Goal: Task Accomplishment & Management: Complete application form

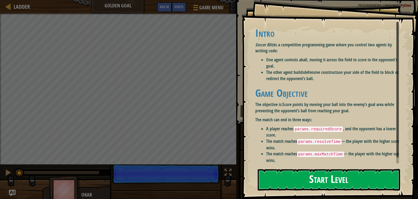
drag, startPoint x: 320, startPoint y: 179, endPoint x: 317, endPoint y: 174, distance: 5.1
click at [319, 178] on button "Start Level" at bounding box center [329, 180] width 142 height 22
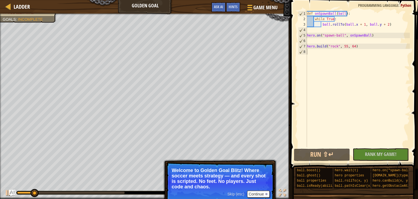
click at [237, 189] on p "Skip (esc) Continue Welcome to Golden Goal Blitz! Where soccer meets strategy —…" at bounding box center [220, 182] width 108 height 41
click at [235, 195] on span "Skip (esc)" at bounding box center [235, 194] width 17 height 4
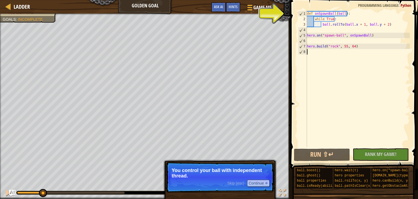
click at [240, 181] on span "Skip (esc)" at bounding box center [235, 183] width 17 height 4
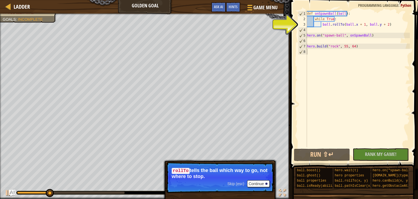
click at [239, 183] on span "Skip (esc)" at bounding box center [235, 183] width 17 height 4
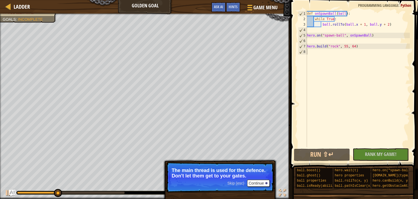
click at [242, 183] on span "Skip (esc)" at bounding box center [235, 183] width 17 height 4
click at [239, 185] on span "Skip (esc)" at bounding box center [235, 183] width 17 height 4
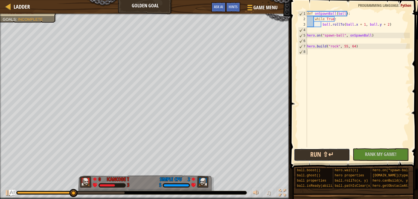
click at [330, 158] on button "Run ⇧↵" at bounding box center [322, 154] width 56 height 13
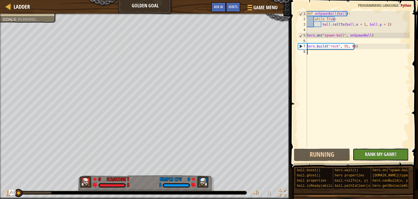
click at [379, 152] on span "Rank My Game!" at bounding box center [381, 154] width 32 height 7
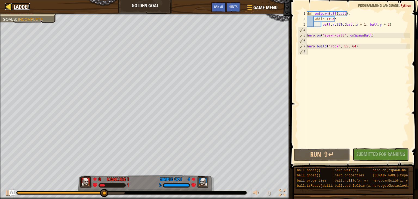
click at [14, 7] on span "Ladder" at bounding box center [22, 6] width 16 height 7
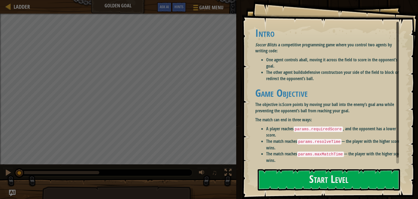
drag, startPoint x: 64, startPoint y: 14, endPoint x: 71, endPoint y: 15, distance: 7.1
click at [64, 14] on div at bounding box center [118, 14] width 236 height 1
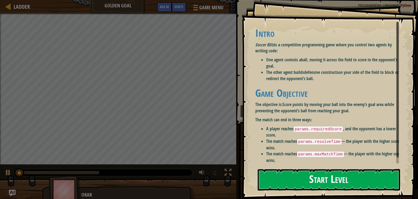
click at [344, 178] on button "Start Level" at bounding box center [329, 180] width 142 height 22
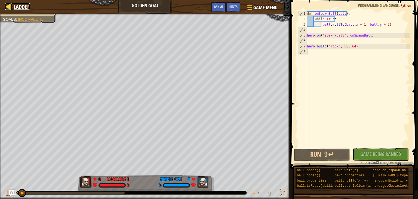
click at [21, 7] on span "Ladder" at bounding box center [22, 6] width 16 height 7
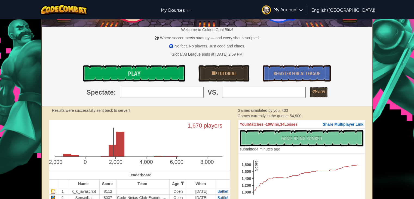
scroll to position [27, 0]
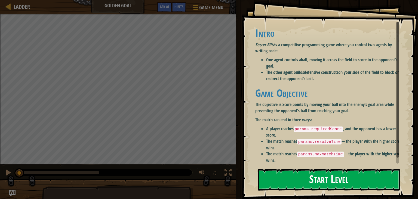
click at [311, 179] on button "Start Level" at bounding box center [329, 180] width 142 height 22
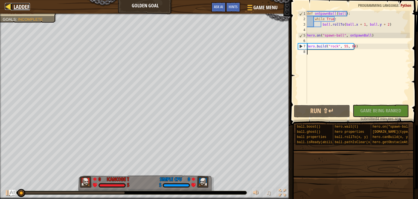
click at [11, 3] on div at bounding box center [8, 6] width 7 height 7
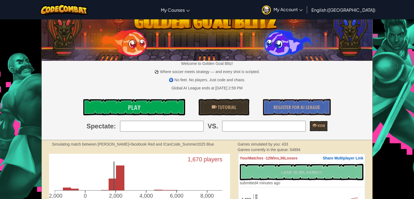
scroll to position [54, 0]
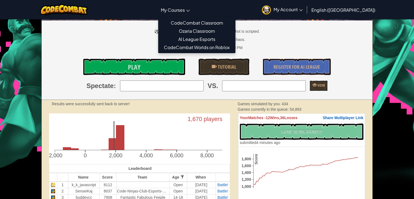
click at [188, 6] on link "My Courses" at bounding box center [175, 9] width 34 height 15
click at [216, 22] on link "CodeCombat Classroom" at bounding box center [197, 23] width 77 height 8
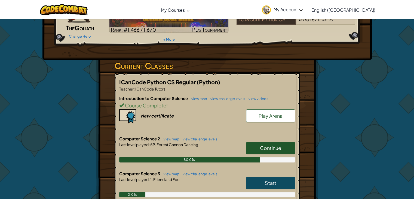
scroll to position [82, 0]
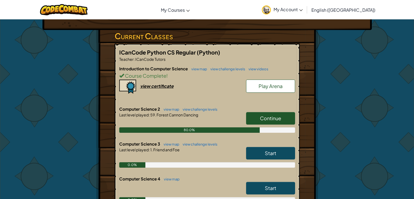
click at [258, 115] on link "Continue" at bounding box center [270, 118] width 49 height 13
select select "en-[GEOGRAPHIC_DATA]"
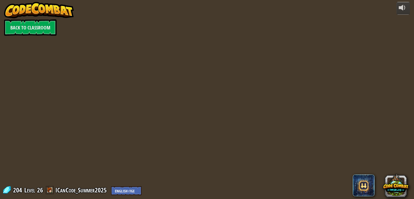
select select "en-[GEOGRAPHIC_DATA]"
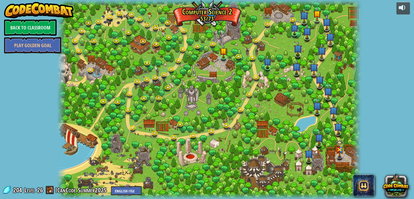
select select "en-[GEOGRAPHIC_DATA]"
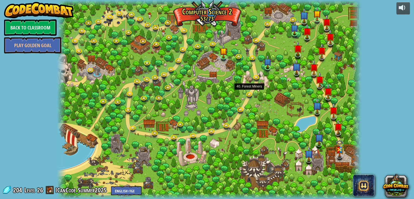
select select "en-[GEOGRAPHIC_DATA]"
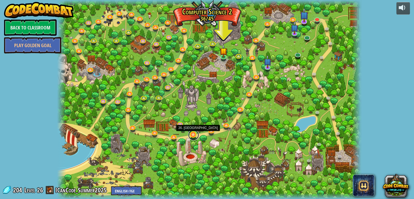
click at [197, 134] on link at bounding box center [193, 134] width 11 height 11
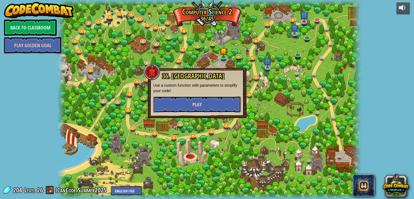
click at [211, 101] on button "Play" at bounding box center [197, 104] width 88 height 16
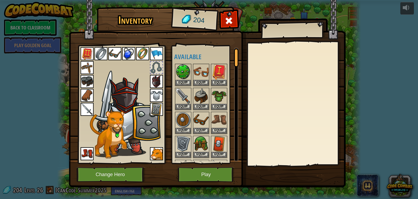
click at [206, 164] on div "Inventory 204 Available Equip Equip Equip Equip Equip Equip Equip Equip Equip E…" at bounding box center [209, 99] width 418 height 199
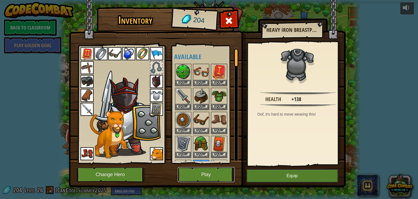
drag, startPoint x: 206, startPoint y: 168, endPoint x: 206, endPoint y: 177, distance: 9.0
click at [206, 177] on button "Play" at bounding box center [206, 174] width 57 height 15
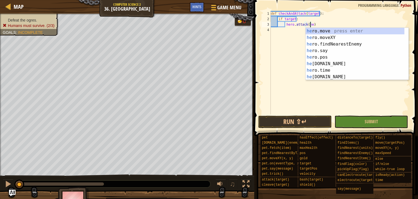
scroll to position [2, 3]
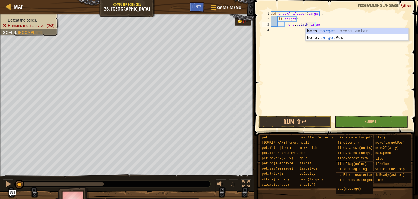
type textarea "hero.attack(target)"
click at [275, 32] on div "def checkAndAttack ( target ) : if target : hero . attack ( target )" at bounding box center [340, 68] width 140 height 114
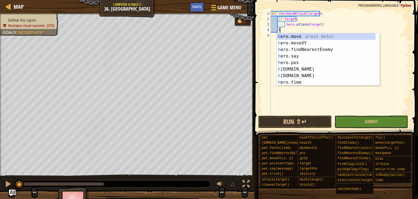
scroll to position [2, 0]
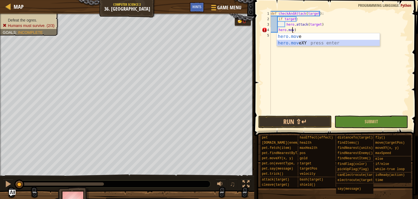
click at [282, 44] on div "hero.mov e press enter hero.mov eXY press enter" at bounding box center [328, 46] width 103 height 26
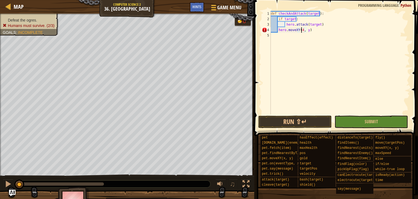
scroll to position [2, 2]
click at [308, 30] on div "def checkAndAttack ( target ) : if target : hero . attack ( target ) hero . mov…" at bounding box center [340, 68] width 140 height 114
type textarea "hero.moveXY(43,34)"
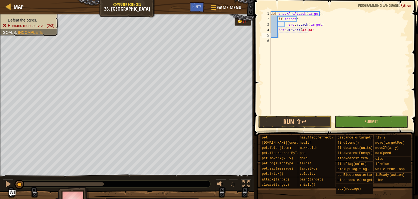
click at [305, 29] on div "def checkAndAttack ( target ) : if target : hero . attack ( target ) hero . mov…" at bounding box center [340, 68] width 140 height 114
type textarea "hero.moveXY(43, 34)"
click at [288, 37] on div "def checkAndAttack ( target ) : if target : hero . attack ( target ) hero . mov…" at bounding box center [340, 68] width 140 height 114
type textarea "w"
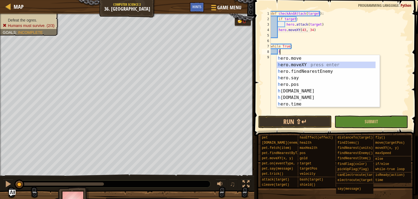
click at [288, 63] on div "h ero.move press enter h ero.moveXY press enter h ero.findNearestEnemy press en…" at bounding box center [328, 87] width 103 height 65
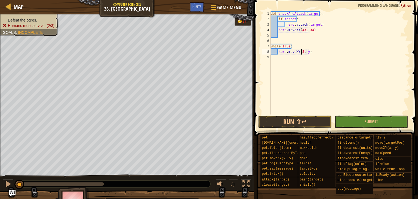
scroll to position [2, 2]
click at [308, 53] on div "def checkAndAttack ( target ) : if target : hero . attack ( target ) hero . mov…" at bounding box center [340, 68] width 140 height 114
click at [309, 53] on div "def checkAndAttack ( target ) : if target : hero . attack ( target ) hero . mov…" at bounding box center [340, 68] width 140 height 114
type textarea "hero.moveXY(58, 52)"
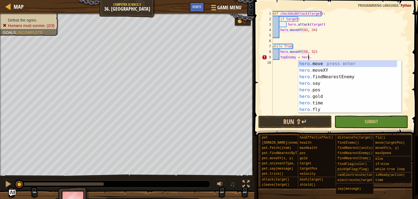
type textarea "topEnemy = hero.f"
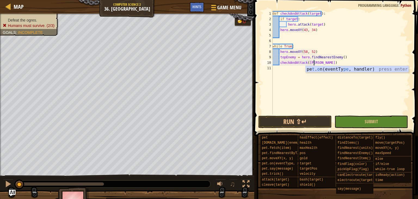
scroll to position [2, 3]
type textarea "checkAndAttack(topEnemy)"
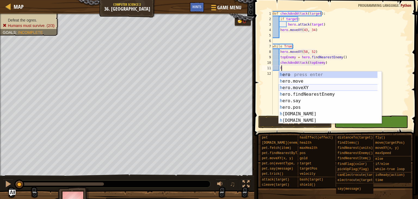
click at [289, 87] on div "h ero press enter h ero.move press enter h ero.moveXY press enter h ero.findNea…" at bounding box center [330, 103] width 103 height 65
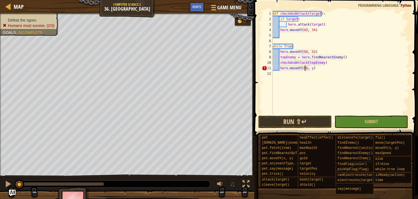
scroll to position [2, 3]
click at [310, 68] on div "def checkAndAttack ( target ) : if target : hero . attack ( target ) hero . mov…" at bounding box center [341, 68] width 139 height 114
type textarea "hero.moveXY(58, 16)"
type textarea "bottomEnemy = h"
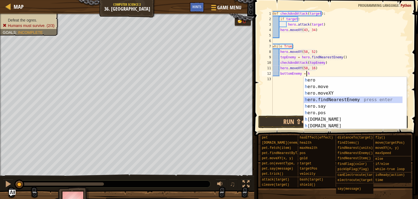
click at [333, 99] on div "h ero press enter h ero.move press enter h ero.moveXY press enter h ero.findNea…" at bounding box center [355, 109] width 103 height 65
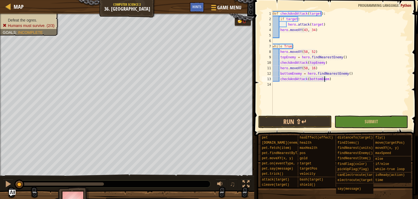
scroll to position [2, 4]
type textarea "checkAndAttack(bottomEnemy)"
click at [309, 126] on button "Run ⇧↵" at bounding box center [296, 121] width 74 height 13
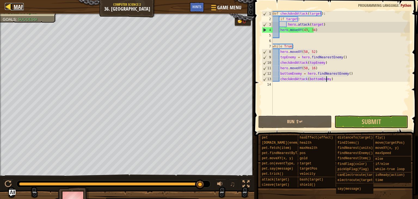
click at [13, 7] on link "Map" at bounding box center [17, 6] width 13 height 7
select select "en-[GEOGRAPHIC_DATA]"
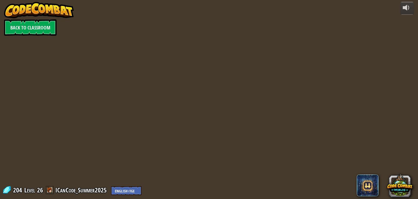
select select "en-[GEOGRAPHIC_DATA]"
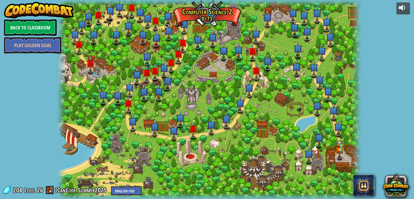
select select "en-[GEOGRAPHIC_DATA]"
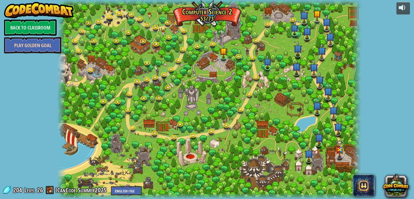
select select "en-[GEOGRAPHIC_DATA]"
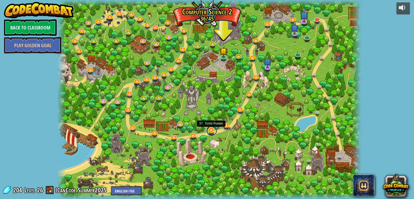
click at [211, 131] on link at bounding box center [211, 130] width 11 height 11
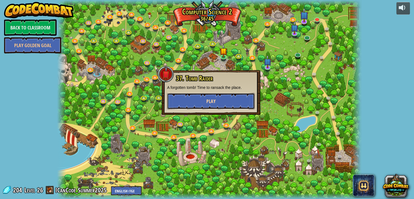
click at [206, 96] on button "Play" at bounding box center [211, 101] width 88 height 16
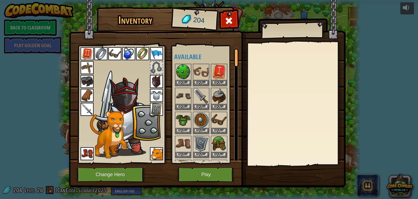
drag, startPoint x: 211, startPoint y: 159, endPoint x: 211, endPoint y: 171, distance: 11.2
click at [211, 161] on div "Inventory 204 Available Equip Equip Equip Equip Equip Equip Equip Equip Equip E…" at bounding box center [209, 98] width 277 height 180
click at [211, 174] on button "Play" at bounding box center [206, 174] width 57 height 15
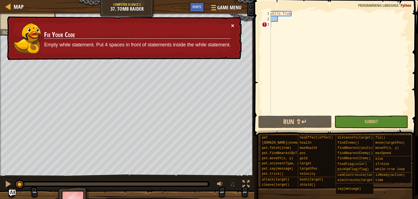
click at [234, 25] on button "×" at bounding box center [232, 26] width 3 height 6
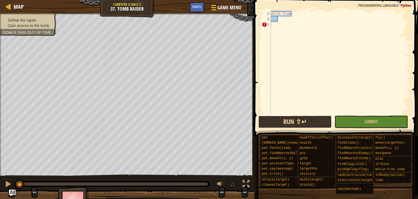
click at [264, 118] on button "Run ⇧↵" at bounding box center [296, 121] width 74 height 13
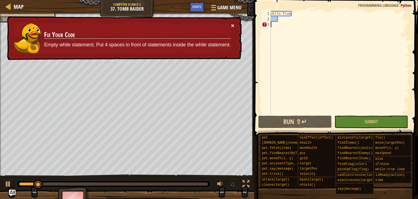
click at [231, 25] on button "×" at bounding box center [232, 26] width 3 height 6
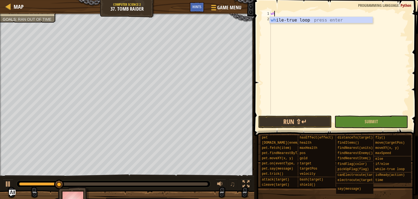
type textarea "w"
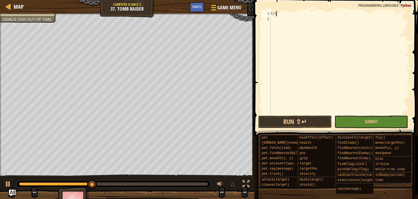
scroll to position [2, 0]
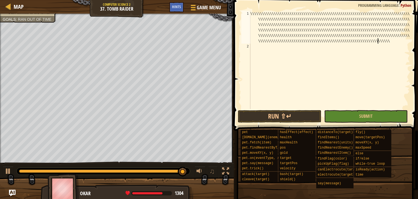
type textarea "\\\\\\\\\\\\\\\\\\\\\\\\\\\\\\\\\\\\\\\\\\\\\\\\\\\\\\\\\\\\\\\\\\\\\\\\\\\\\\\…"
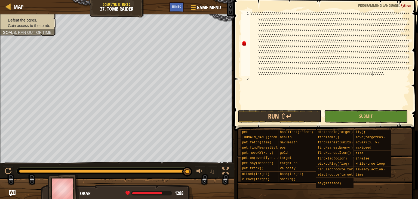
type textarea "\\\\\\\\\\\\\\\\\\\\\\\\\\\\\\\\\\\\\\\\\\\\\\\\\\\\\\\\\\\\\\\\\\\\\\\\\\\\\\\…"
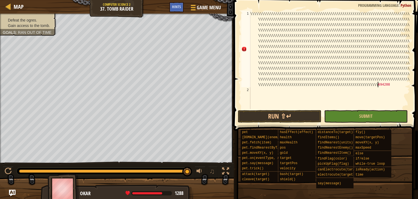
scroll to position [2, 25]
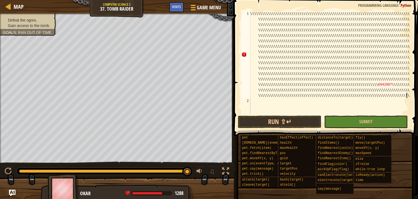
type textarea "\\\\\\\\\\\\\\\\\\\\\\\\\\\\\\\\\\\\\\\\\\\\\\\\\\\\\\\\\\\\\\\\\\\\\\\\\\\\\\\…"
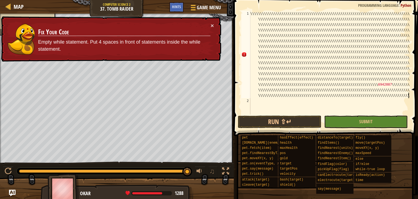
click at [254, 103] on div "\\\\\\\\\\\\\\\\\\\\\\\\\\\\\\\\\\\\\\\\\\\\\\\\\\\\\\\\\\\\\\\\\\\\\\\\\\\\\\\…" at bounding box center [330, 109] width 161 height 196
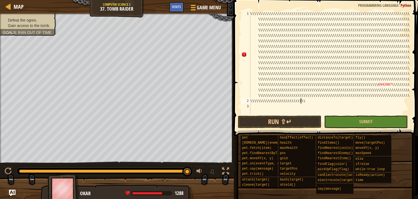
type textarea "\\\\\\\\\\\\\\\\\\\\\\\\\\\\\\\\\\"
click at [253, 106] on div "\\\\\\\\\\\\\\\\\\\\\\\\\\\\\\\\\\\\\\\\\\\\\\\\\\\\\\\\\\\\\\\\\\\\\\\\\\\\\\\…" at bounding box center [330, 109] width 161 height 196
type textarea "\\\\\\\\\\\\\\\\\\\\\\\\\\\\\\\\\\\\\\\\\\\\\\\\\\\\\\\\\\\\\\\\\\\\\\\\\\\\\\\…"
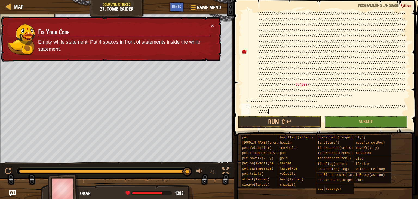
select select "en-[GEOGRAPHIC_DATA]"
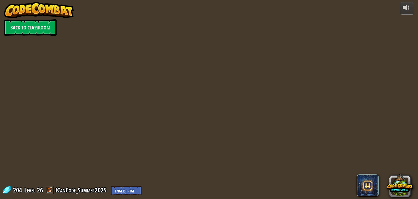
select select "en-[GEOGRAPHIC_DATA]"
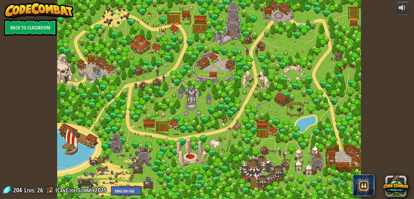
click at [115, 109] on div at bounding box center [209, 99] width 304 height 199
click at [127, 106] on div at bounding box center [209, 99] width 304 height 199
select select "en-[GEOGRAPHIC_DATA]"
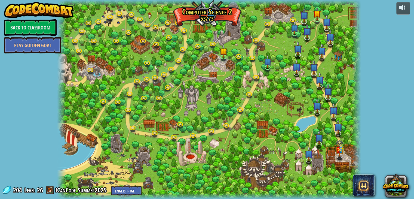
select select "en-[GEOGRAPHIC_DATA]"
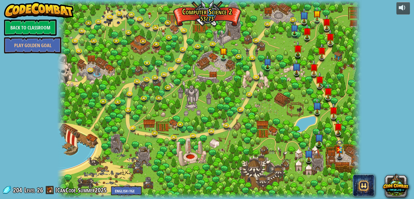
select select "en-[GEOGRAPHIC_DATA]"
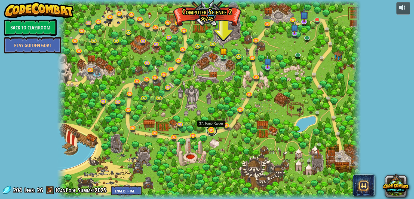
click at [208, 133] on link at bounding box center [211, 130] width 11 height 11
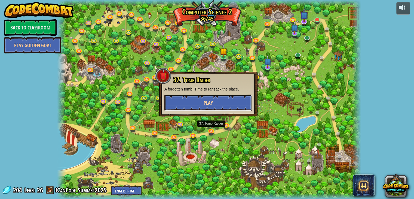
click at [206, 103] on span "Play" at bounding box center [208, 102] width 9 height 7
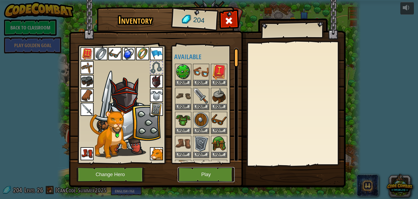
click at [194, 177] on button "Play" at bounding box center [206, 174] width 57 height 15
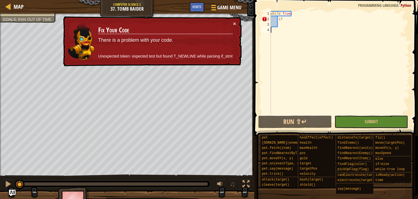
select select "en-[GEOGRAPHIC_DATA]"
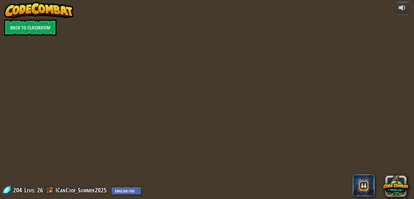
select select "en-[GEOGRAPHIC_DATA]"
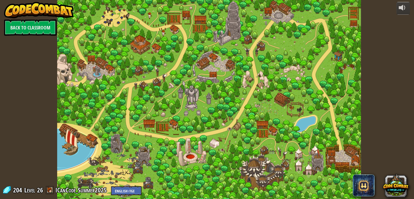
select select "en-[GEOGRAPHIC_DATA]"
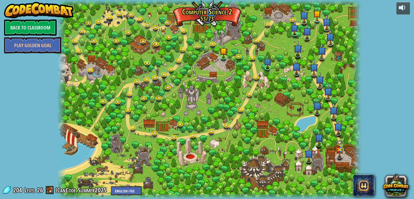
select select "en-[GEOGRAPHIC_DATA]"
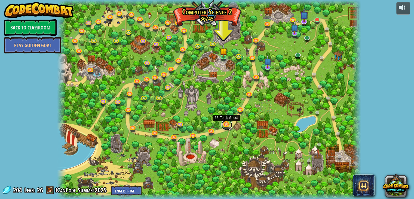
click at [224, 123] on link at bounding box center [226, 124] width 11 height 11
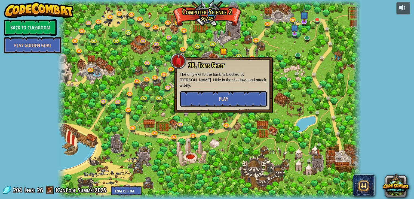
click at [215, 96] on button "Play" at bounding box center [224, 99] width 88 height 16
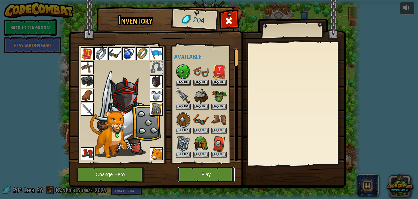
click at [212, 174] on button "Play" at bounding box center [206, 174] width 57 height 15
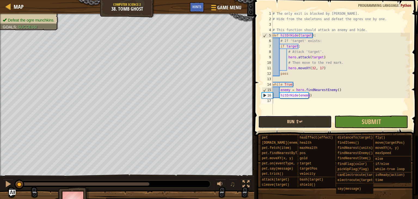
click at [263, 121] on button "Run ⇧↵" at bounding box center [296, 121] width 74 height 13
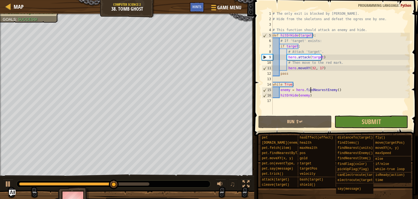
click at [309, 92] on div "# The only exit is blocked by [PERSON_NAME]. # Hide from the skeletons and defe…" at bounding box center [341, 68] width 138 height 114
click at [309, 95] on div "# The only exit is blocked by [PERSON_NAME]. # Hide from the skeletons and defe…" at bounding box center [341, 68] width 138 height 114
type textarea "hitOrHide(enemy)"
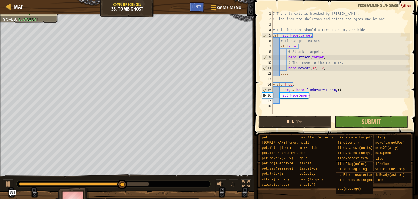
scroll to position [2, 0]
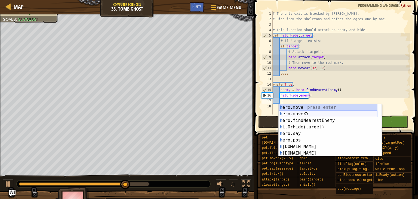
click at [300, 112] on div "h ero.move press enter h ero.moveXY press enter h ero.findNearestEnemy press en…" at bounding box center [328, 136] width 99 height 65
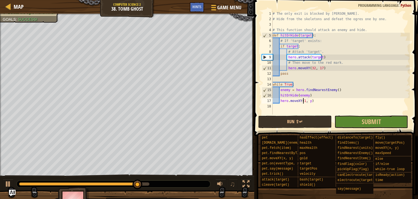
scroll to position [2, 2]
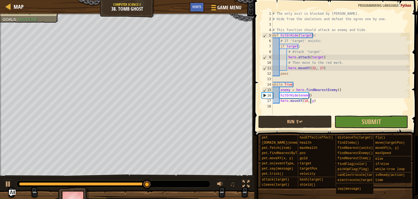
click at [311, 101] on div "# The only exit is blocked by [PERSON_NAME]. # Hide from the skeletons and defe…" at bounding box center [341, 68] width 138 height 114
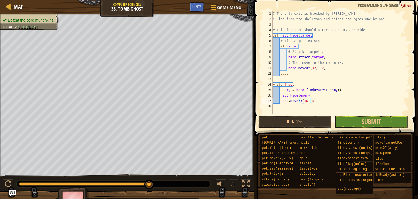
type textarea "hero.moveXY(10, 31)"
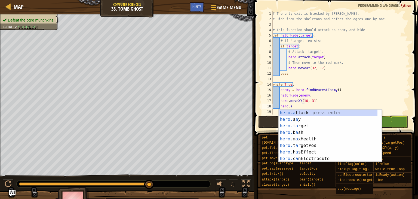
scroll to position [2, 1]
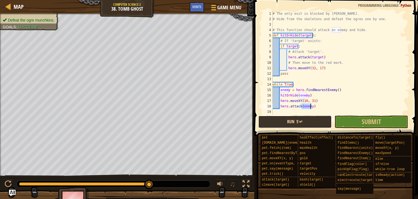
click at [294, 121] on button "Run ⇧↵" at bounding box center [296, 121] width 74 height 13
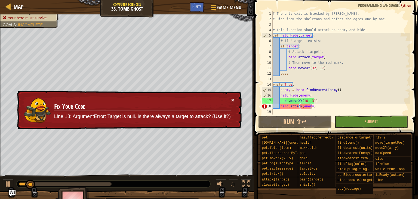
click at [231, 99] on button "×" at bounding box center [232, 100] width 3 height 6
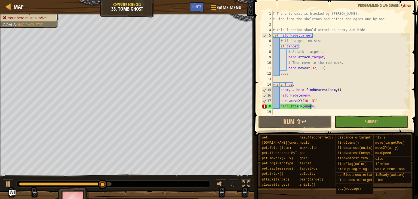
click at [131, 0] on html "Map Computer Science 2 38. Tomb Ghost Game Menu Done Hints 1 הההההההההההההההההה…" at bounding box center [209, 0] width 418 height 0
click at [138, 194] on div "Defeat the ogre munchkins. Your hero must survive. Goals : Incomplete G reen B …" at bounding box center [209, 113] width 418 height 199
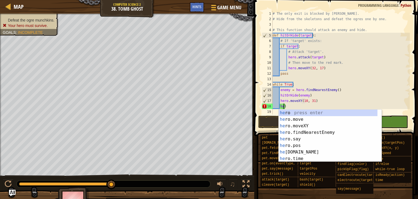
scroll to position [2, 0]
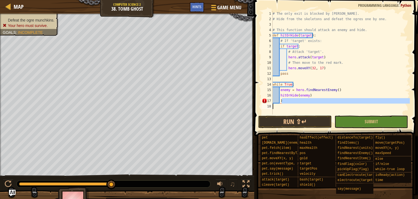
click at [297, 104] on div "# The only exit is blocked by [PERSON_NAME]. # Hide from the skeletons and defe…" at bounding box center [341, 68] width 138 height 114
type textarea ")"
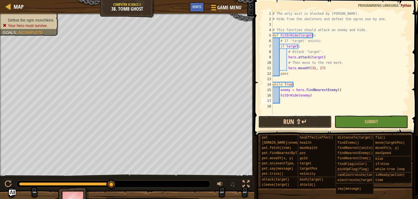
drag, startPoint x: 302, startPoint y: 121, endPoint x: 304, endPoint y: 120, distance: 2.9
click at [302, 121] on button "Run ⇧↵" at bounding box center [296, 121] width 74 height 13
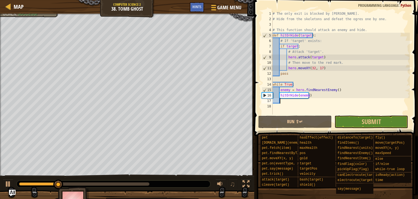
scroll to position [2, 0]
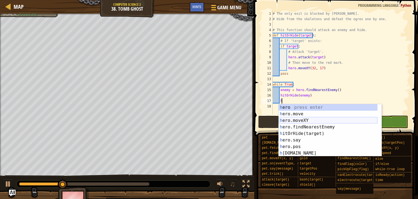
click at [294, 118] on div "h ero press enter h ero.move press enter h ero.moveXY press enter h ero.findNea…" at bounding box center [328, 136] width 99 height 65
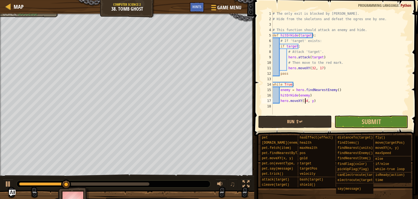
scroll to position [2, 2]
click at [309, 101] on div "# The only exit is blocked by [PERSON_NAME]. # Hide from the skeletons and defe…" at bounding box center [341, 68] width 138 height 114
click at [310, 101] on div "# The only exit is blocked by [PERSON_NAME]. # Hide from the skeletons and defe…" at bounding box center [341, 68] width 138 height 114
type textarea "hero.moveXY(34, 42)"
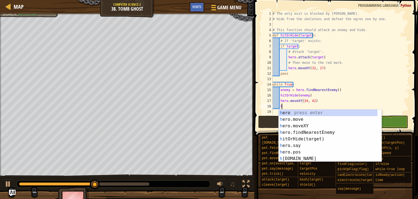
scroll to position [2, 0]
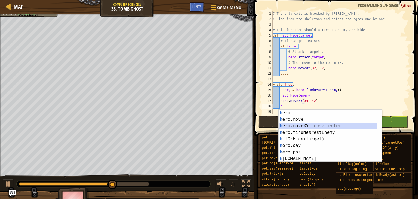
click at [283, 123] on div "h ero press enter h ero.move press enter h ero.moveXY press enter h ero.findNea…" at bounding box center [328, 142] width 99 height 65
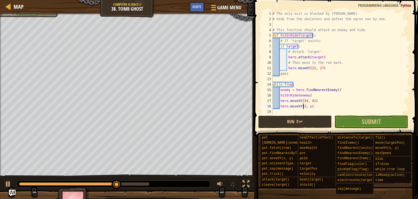
scroll to position [2, 2]
click at [310, 107] on div "# The only exit is blocked by [PERSON_NAME]. # Hide from the skeletons and defe…" at bounding box center [341, 68] width 138 height 114
type textarea "hero.moveXY(38, 8)"
click at [303, 116] on button "Run ⇧↵" at bounding box center [296, 121] width 74 height 13
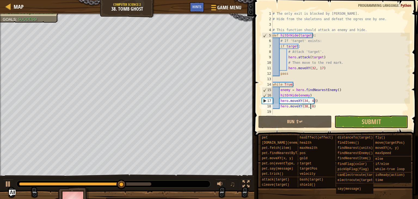
click at [314, 109] on div "# The only exit is blocked by [PERSON_NAME]. # Hide from the skeletons and defe…" at bounding box center [341, 68] width 138 height 114
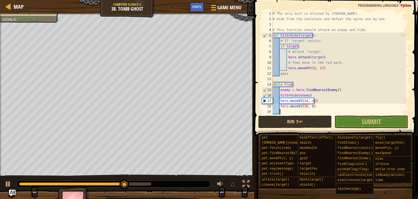
scroll to position [2, 0]
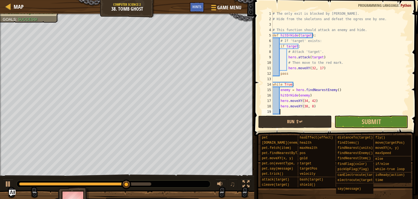
type textarea "h"
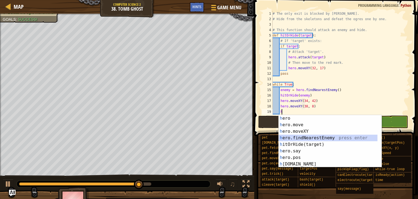
click at [304, 138] on div "h ero press enter h ero.move press enter h ero.moveXY press enter h ero.findNea…" at bounding box center [328, 147] width 99 height 65
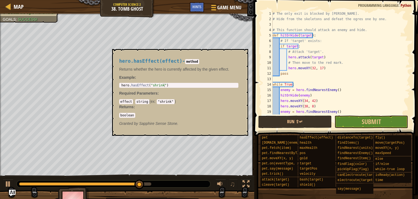
scroll to position [2, 0]
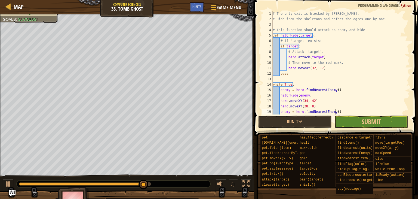
click at [338, 110] on div "# The only exit is blocked by [PERSON_NAME]. # Hide from the skeletons and defe…" at bounding box center [339, 68] width 134 height 114
type textarea "enemy = hero.findNearestEnemy()"
click at [340, 113] on div "# The only exit is blocked by [PERSON_NAME]. # Hide from the skeletons and defe…" at bounding box center [339, 68] width 134 height 114
type textarea "enemy = hero.findNearestEnemy()"
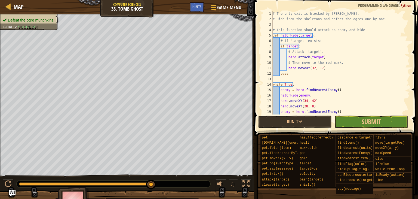
click at [337, 110] on div "# The only exit is blocked by [PERSON_NAME]. # Hide from the skeletons and defe…" at bounding box center [339, 68] width 134 height 114
type textarea "e"
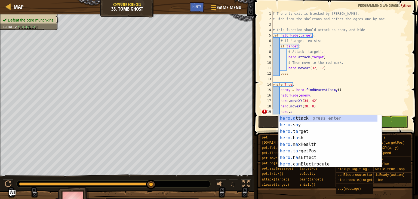
scroll to position [2, 1]
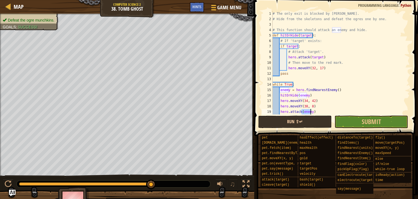
click at [304, 115] on span at bounding box center [337, 60] width 168 height 152
click at [304, 115] on button "Run ⇧↵" at bounding box center [296, 121] width 74 height 13
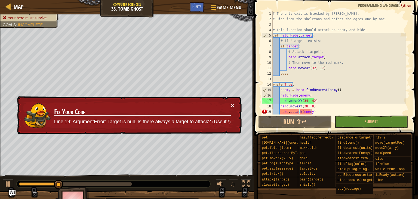
click at [233, 105] on button "×" at bounding box center [232, 105] width 3 height 6
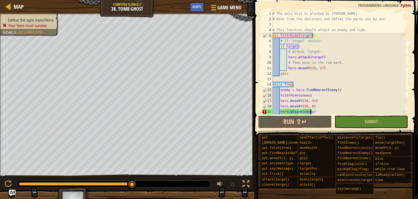
click at [0, 191] on div "Defeat the ogre munchkins. Your hero must survive. Goals : Incomplete G reen B …" at bounding box center [209, 113] width 418 height 199
click at [308, 122] on button "Run ⇧↵" at bounding box center [296, 121] width 74 height 13
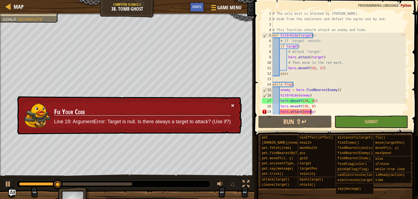
click at [233, 105] on button "×" at bounding box center [232, 105] width 3 height 6
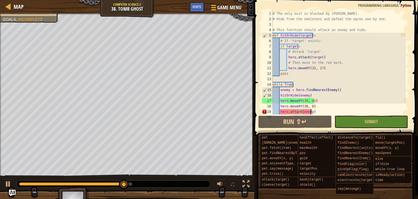
click at [85, 188] on div "Defeat the ogre munchkins. Your hero must survive. Goals : Incomplete G reen B …" at bounding box center [209, 113] width 418 height 199
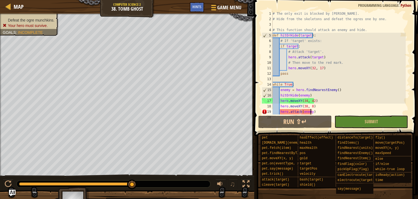
click at [80, 0] on html "Map Computer Science 2 38. Tomb Ghost Game Menu Done Hints 1 הההההההההההההההההה…" at bounding box center [209, 0] width 418 height 0
click at [118, 189] on div "Defeat the ogre munchkins. Your hero must survive. Goals : Incomplete G reen B …" at bounding box center [209, 113] width 418 height 199
click at [327, 0] on html "Map Computer Science 2 38. Tomb Ghost Game Menu Done Hints 1 הההההההההההההההההה…" at bounding box center [209, 0] width 418 height 0
click at [326, 107] on div "# The only exit is blocked by [PERSON_NAME]. # Hide from the skeletons and defe…" at bounding box center [339, 68] width 134 height 114
click at [325, 118] on button "Run ⇧↵" at bounding box center [296, 121] width 74 height 13
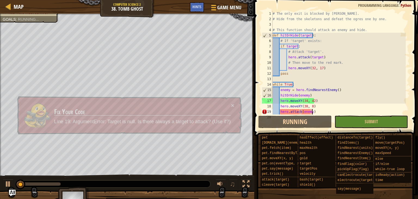
click at [320, 111] on div "# The only exit is blocked by [PERSON_NAME]. # Hide from the skeletons and defe…" at bounding box center [339, 68] width 134 height 114
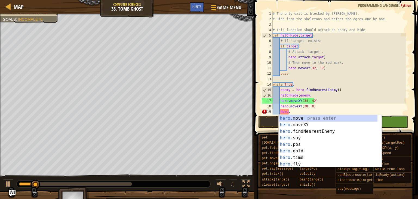
scroll to position [2, 0]
type textarea "h"
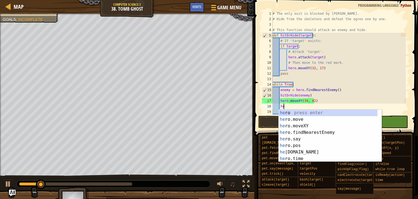
type textarea "h"
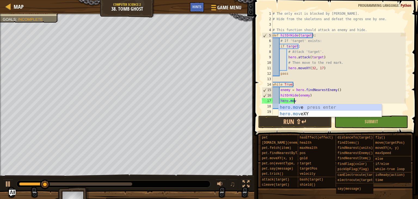
type textarea "h"
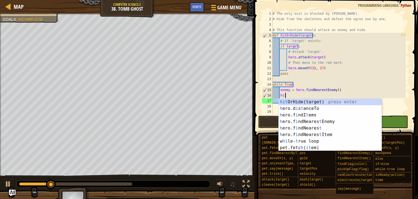
type textarea "h"
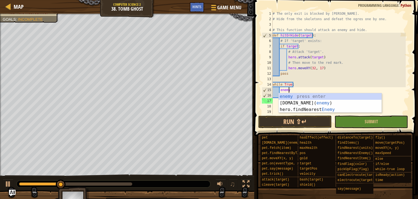
type textarea "e"
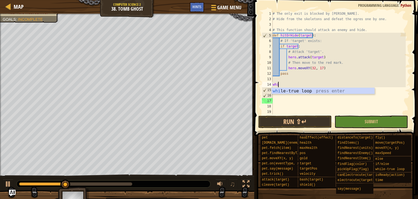
type textarea "w"
type textarea "p"
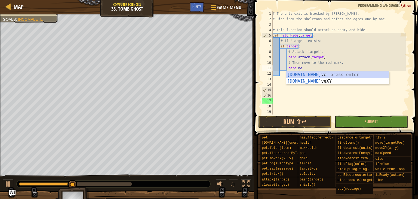
type textarea "h"
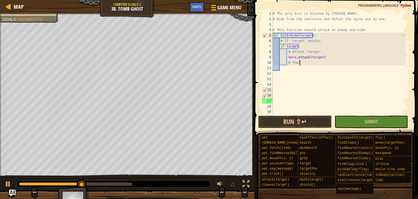
type textarea "#"
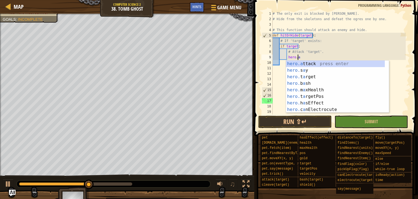
type textarea "h"
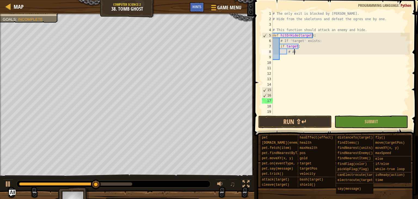
type textarea "#"
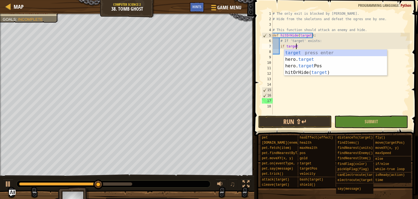
type textarea "i"
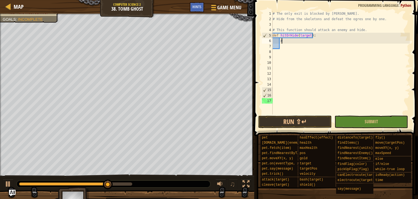
type textarea "#"
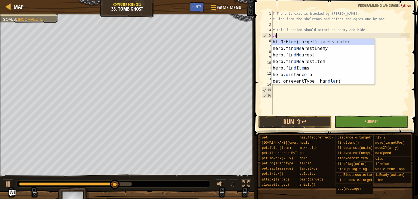
type textarea "d"
type textarea "# This function should attack an enemy and hide."
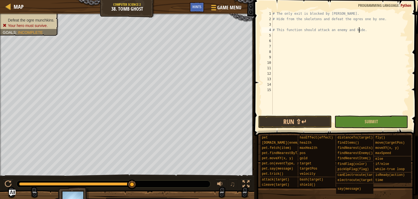
click at [275, 35] on div "# The only exit is blocked by [PERSON_NAME]. # Hide from the skeletons and defe…" at bounding box center [341, 68] width 138 height 114
type textarea "h"
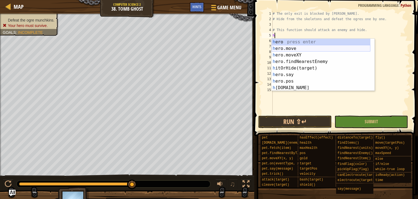
click at [276, 51] on div "h ero press enter h ero.move press enter h ero.moveXY press enter h ero.findNea…" at bounding box center [321, 71] width 99 height 65
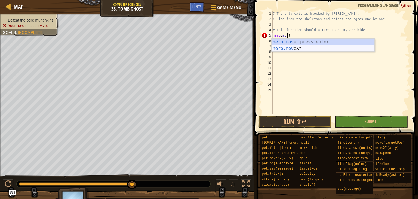
click at [327, 50] on div "hero.mov e press enter hero.mov eXY press enter" at bounding box center [323, 52] width 103 height 26
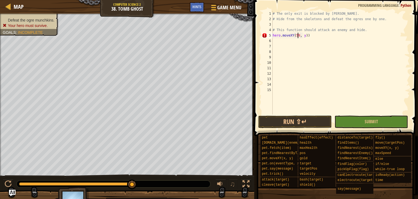
scroll to position [2, 2]
click at [303, 37] on div "# The only exit is blocked by [PERSON_NAME]. # Hide from the skeletons and defe…" at bounding box center [341, 68] width 138 height 114
click at [314, 37] on div "# The only exit is blocked by [PERSON_NAME]. # Hide from the skeletons and defe…" at bounding box center [341, 68] width 138 height 114
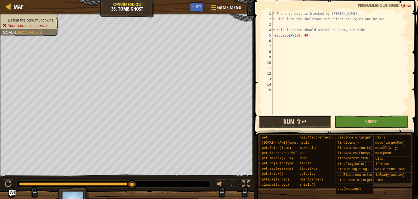
click at [290, 126] on button "Run ⇧↵" at bounding box center [296, 121] width 74 height 13
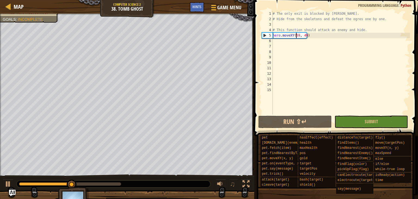
click at [297, 37] on div "# The only exit is blocked by [PERSON_NAME]. # Hide from the skeletons and defe…" at bounding box center [341, 68] width 138 height 114
click at [299, 37] on div "# The only exit is blocked by [PERSON_NAME]. # Hide from the skeletons and defe…" at bounding box center [341, 68] width 138 height 114
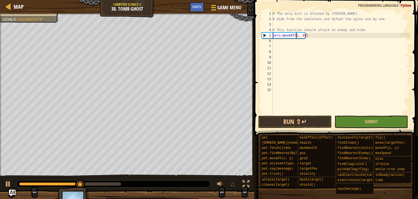
type textarea "hero.moveXY(32, 49)"
click at [306, 38] on div "# The only exit is blocked by [PERSON_NAME]. # Hide from the skeletons and defe…" at bounding box center [341, 68] width 138 height 114
click at [305, 35] on div "# The only exit is blocked by [PERSON_NAME]. # Hide from the skeletons and defe…" at bounding box center [341, 68] width 138 height 114
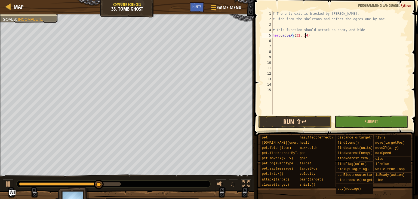
type textarea "hero.moveXY(32, 34)"
drag, startPoint x: 279, startPoint y: 115, endPoint x: 281, endPoint y: 119, distance: 4.4
click at [281, 119] on button "Run ⇧↵" at bounding box center [296, 121] width 74 height 13
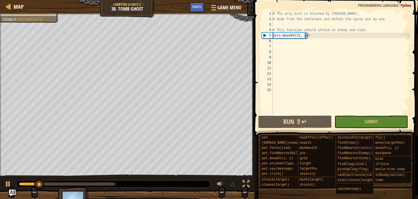
click at [274, 39] on div "# The only exit is blocked by [PERSON_NAME]. # Hide from the skeletons and defe…" at bounding box center [341, 68] width 138 height 114
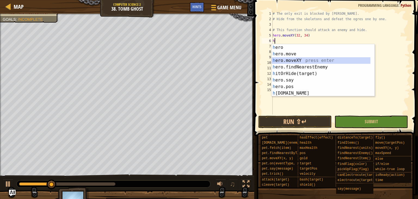
click at [296, 61] on div "h ero press enter h ero.move press enter h ero.moveXY press enter h ero.findNea…" at bounding box center [323, 76] width 103 height 65
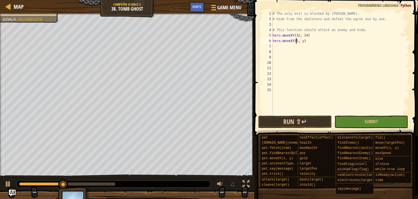
scroll to position [2, 2]
click at [304, 42] on div "# The only exit is blocked by [PERSON_NAME]. # Hide from the skeletons and defe…" at bounding box center [341, 68] width 138 height 114
type textarea "hero.moveXY(50, 38)"
click at [292, 120] on button "Run ⇧↵" at bounding box center [296, 121] width 74 height 13
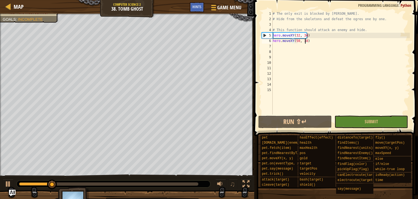
click at [284, 51] on div "# The only exit is blocked by [PERSON_NAME]. # Hide from the skeletons and defe…" at bounding box center [341, 68] width 138 height 114
click at [273, 47] on div "# The only exit is blocked by [PERSON_NAME]. # Hide from the skeletons and defe…" at bounding box center [341, 68] width 138 height 114
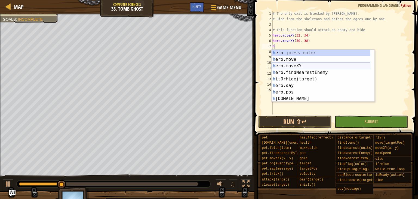
click at [291, 65] on div "h ero press enter h ero.move press enter h ero.moveXY press enter h ero.findNea…" at bounding box center [321, 82] width 99 height 65
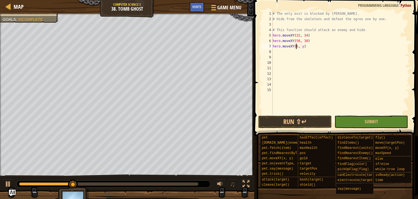
scroll to position [2, 2]
click at [304, 47] on div "# The only exit is blocked by [PERSON_NAME]. # Hide from the skeletons and defe…" at bounding box center [341, 68] width 138 height 114
type textarea "hero.moveXY(64, 44)"
click at [277, 53] on div "# The only exit is blocked by [PERSON_NAME]. # Hide from the skeletons and defe…" at bounding box center [341, 68] width 138 height 114
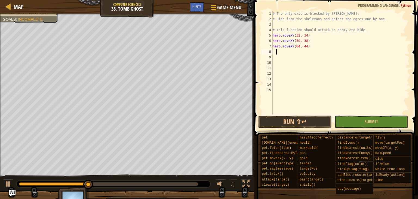
scroll to position [2, 0]
click at [273, 53] on div "# The only exit is blocked by [PERSON_NAME]. # Hide from the skeletons and defe…" at bounding box center [341, 68] width 138 height 114
click at [352, 51] on div "# The only exit is blocked by [PERSON_NAME]. # Hide from the skeletons and defe…" at bounding box center [341, 68] width 138 height 114
type textarea "ready = hero.isReady("cleave")"
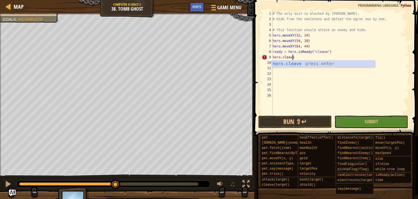
scroll to position [2, 1]
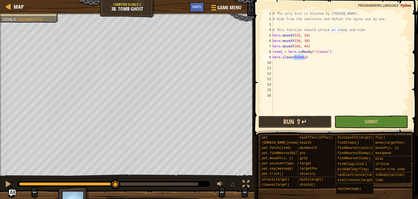
click at [303, 123] on button "Run ⇧↵" at bounding box center [296, 121] width 74 height 13
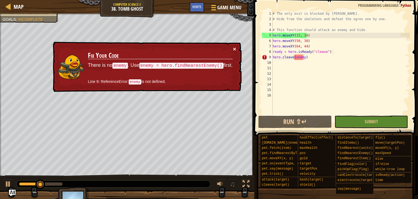
click at [236, 49] on button "×" at bounding box center [234, 49] width 3 height 6
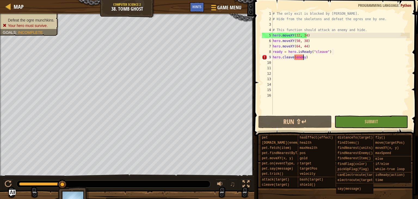
click at [309, 57] on div "# The only exit is blocked by [PERSON_NAME]. # Hide from the skeletons and defe…" at bounding box center [341, 68] width 138 height 114
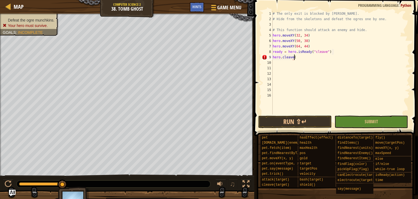
click at [361, 31] on div "# The only exit is blocked by [PERSON_NAME]. # Hide from the skeletons and defe…" at bounding box center [341, 68] width 138 height 114
type textarea "# This function should attack an enemy and hide."
type textarea "h"
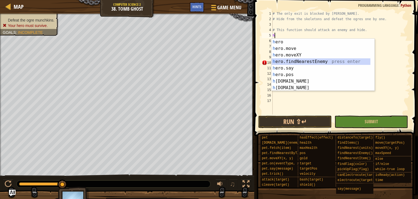
click at [316, 63] on div "h ero press enter h ero.move press enter h ero.moveXY press enter h ero.findNea…" at bounding box center [321, 71] width 99 height 65
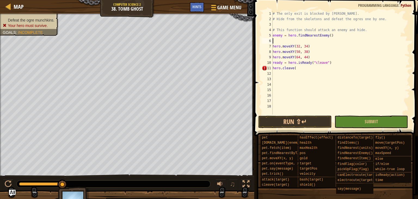
click at [297, 70] on div "# The only exit is blocked by [PERSON_NAME]. # Hide from the skeletons and defe…" at bounding box center [341, 68] width 138 height 114
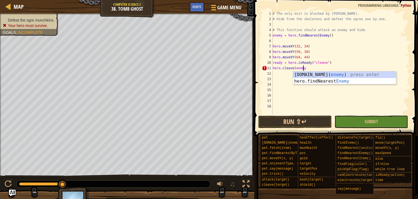
scroll to position [2, 2]
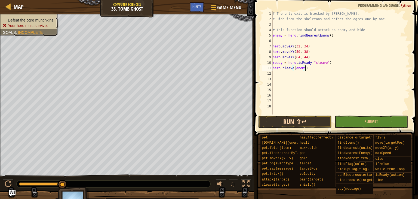
type textarea "hero.cleave(enemy)"
click at [284, 118] on button "Run ⇧↵" at bounding box center [296, 121] width 74 height 13
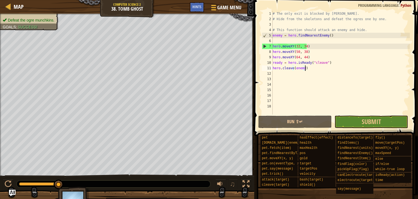
click at [273, 73] on div "# The only exit is blocked by [PERSON_NAME]. # Hide from the skeletons and defe…" at bounding box center [341, 68] width 138 height 114
click at [20, 18] on div "Defeat the ogre munchkins. Goals : Success!" at bounding box center [29, 19] width 53 height 5
click at [21, 20] on span "Defeat the ogre munchkins." at bounding box center [31, 20] width 47 height 4
click at [21, 21] on span "Defeat the ogre munchkins." at bounding box center [31, 20] width 47 height 4
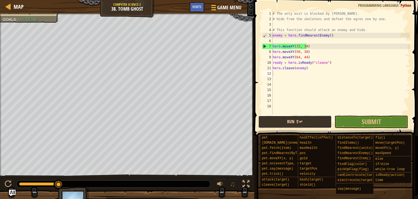
click at [292, 124] on button "Run ⇧↵" at bounding box center [296, 121] width 74 height 13
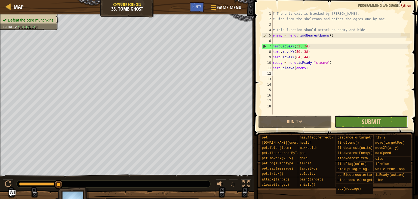
click at [361, 123] on button "Submit" at bounding box center [372, 121] width 74 height 13
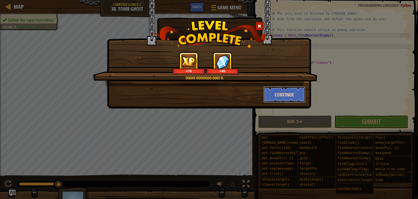
click at [296, 95] on button "Continue" at bounding box center [285, 94] width 42 height 16
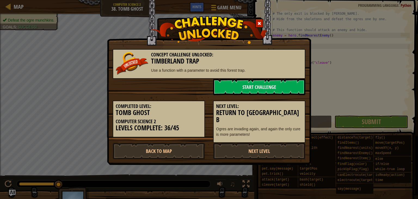
click at [294, 97] on div "Next Level: Return to [GEOGRAPHIC_DATA] B Ogres are invading again, and again t…" at bounding box center [259, 119] width 101 height 48
click at [141, 145] on link "Back to Map" at bounding box center [159, 151] width 92 height 16
select select "en-[GEOGRAPHIC_DATA]"
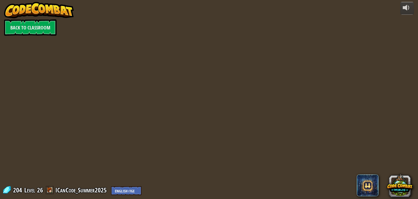
select select "en-[GEOGRAPHIC_DATA]"
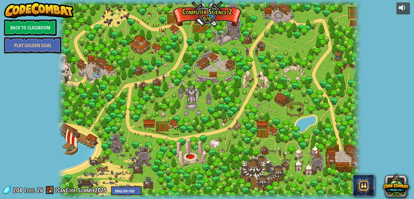
select select "en-[GEOGRAPHIC_DATA]"
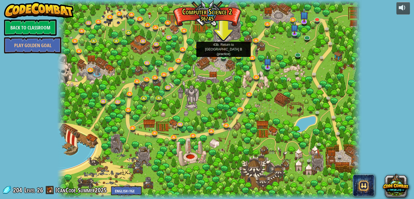
click at [226, 56] on img at bounding box center [224, 47] width 8 height 17
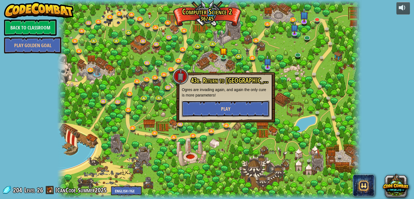
click at [223, 104] on button "Play" at bounding box center [226, 109] width 88 height 16
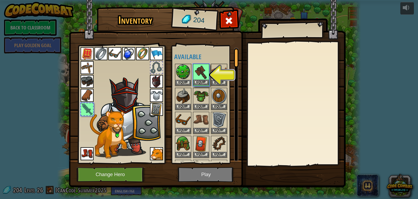
click at [205, 75] on img at bounding box center [201, 71] width 15 height 15
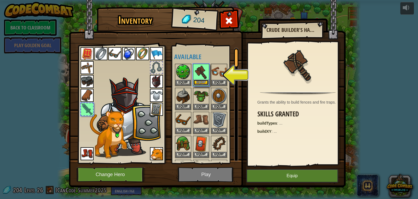
click at [204, 82] on button "Equip" at bounding box center [201, 83] width 15 height 6
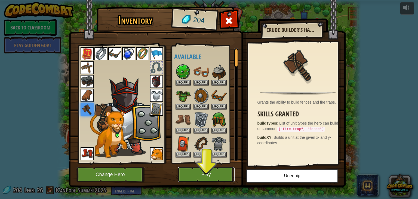
click at [205, 171] on button "Play" at bounding box center [206, 174] width 57 height 15
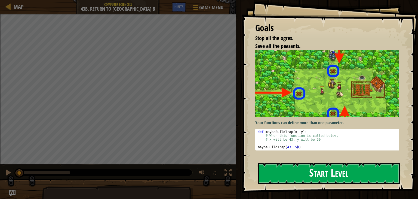
click at [268, 180] on button "Start Level" at bounding box center [329, 174] width 142 height 22
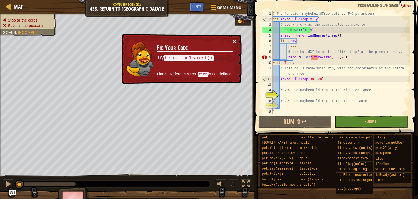
click at [233, 39] on button "×" at bounding box center [234, 41] width 3 height 6
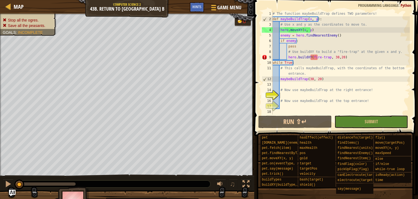
click at [1, 92] on div at bounding box center [0, 99] width 1 height 170
drag, startPoint x: 338, startPoint y: 75, endPoint x: 337, endPoint y: 83, distance: 8.2
click at [337, 82] on div "# The function maybeBuildTrap defines TWO parameters! def maybeBuildTrap ( x , …" at bounding box center [341, 68] width 138 height 114
type textarea "maybeBuildTrap(38, 20)"
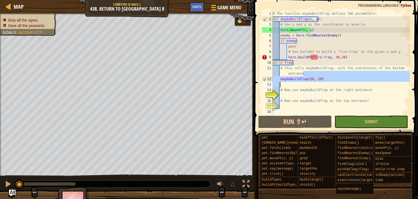
click at [337, 83] on div "# The function maybeBuildTrap defines TWO parameters! def maybeBuildTrap ( x , …" at bounding box center [341, 63] width 138 height 104
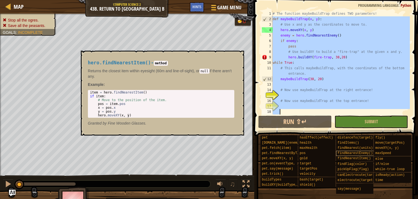
drag, startPoint x: 270, startPoint y: 20, endPoint x: 359, endPoint y: 152, distance: 159.3
click at [361, 158] on div "Hints 1 2 3 4 5 6 7 8 9 10 11 12 13 14 15 16 17 18 # The function maybeBuildTra…" at bounding box center [336, 98] width 166 height 196
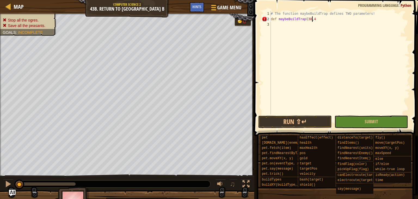
scroll to position [2, 3]
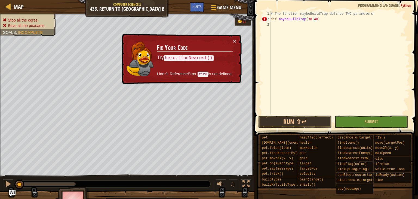
type textarea "def maybeBuildTrap(38,48):"
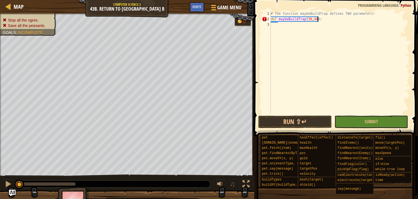
scroll to position [2, 0]
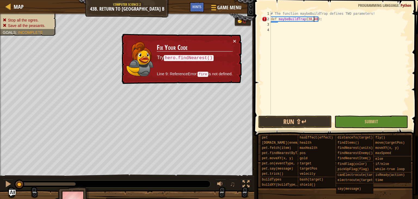
click at [314, 20] on div "# The function maybeBuildTrap defines TWO parameters! def maybeBuildTrap ( 38 ,…" at bounding box center [340, 68] width 140 height 114
type textarea "def maybeBuildTrap(38,48):"
click at [8, 5] on div at bounding box center [8, 6] width 7 height 7
select select "en-[GEOGRAPHIC_DATA]"
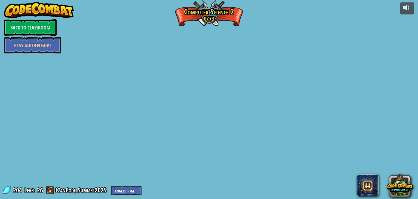
select select "en-[GEOGRAPHIC_DATA]"
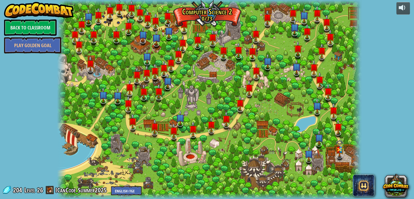
select select "en-[GEOGRAPHIC_DATA]"
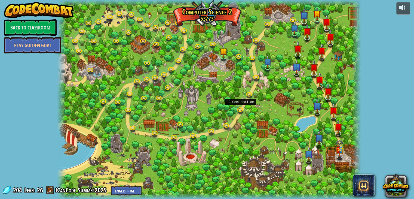
select select "en-[GEOGRAPHIC_DATA]"
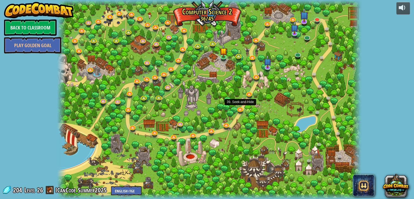
select select "en-[GEOGRAPHIC_DATA]"
click at [240, 110] on link at bounding box center [240, 110] width 11 height 8
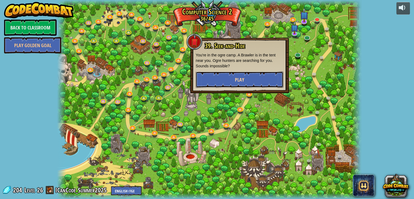
click at [241, 77] on span "Play" at bounding box center [239, 79] width 9 height 7
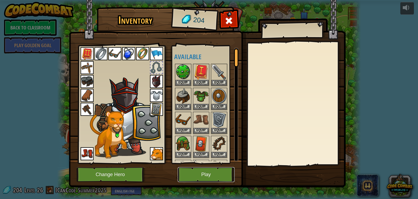
click at [205, 177] on button "Play" at bounding box center [206, 174] width 57 height 15
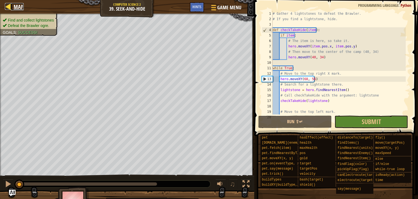
click at [13, 8] on link "Map" at bounding box center [17, 6] width 13 height 7
select select "en-[GEOGRAPHIC_DATA]"
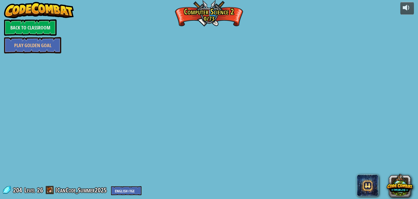
select select "en-[GEOGRAPHIC_DATA]"
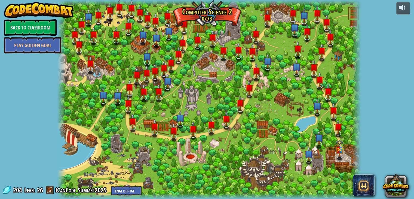
select select "en-[GEOGRAPHIC_DATA]"
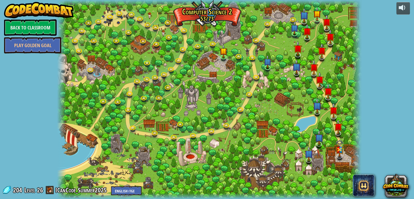
select select "en-[GEOGRAPHIC_DATA]"
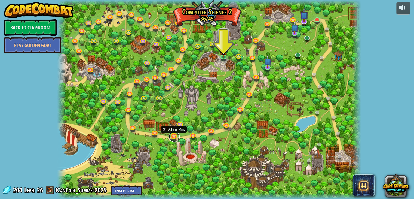
click at [175, 138] on link at bounding box center [174, 136] width 11 height 11
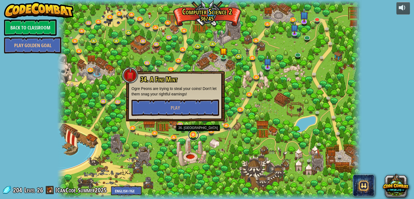
click at [190, 133] on link at bounding box center [193, 134] width 11 height 11
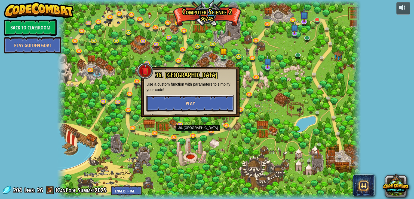
click at [188, 107] on button "Play" at bounding box center [191, 103] width 88 height 16
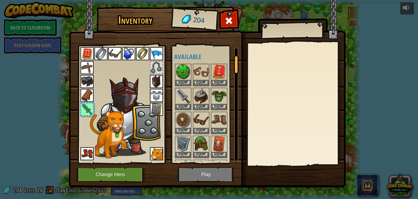
scroll to position [45, 0]
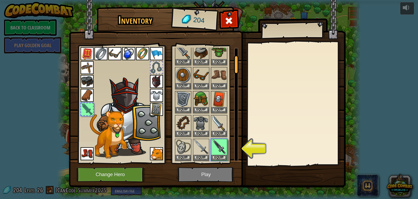
drag, startPoint x: 200, startPoint y: 169, endPoint x: 200, endPoint y: 175, distance: 6.0
click at [200, 171] on img at bounding box center [207, 89] width 277 height 198
click at [214, 155] on button "Equip" at bounding box center [219, 157] width 15 height 6
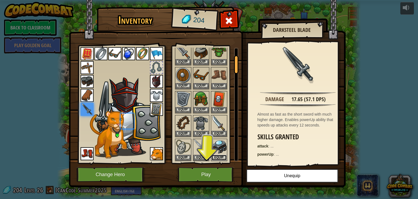
click at [214, 156] on button "Equip" at bounding box center [219, 158] width 15 height 6
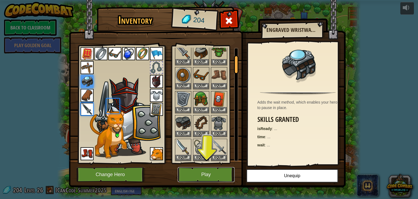
click at [208, 172] on button "Play" at bounding box center [206, 174] width 57 height 15
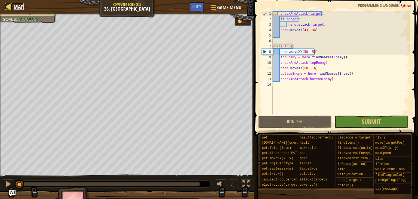
click at [17, 9] on span "Map" at bounding box center [19, 6] width 10 height 7
select select "en-[GEOGRAPHIC_DATA]"
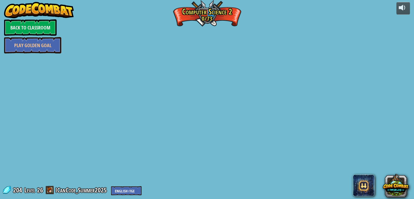
select select "en-[GEOGRAPHIC_DATA]"
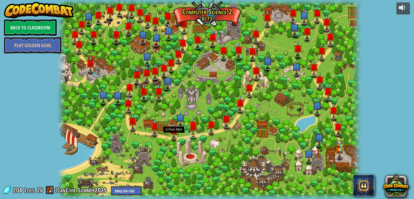
select select "en-[GEOGRAPHIC_DATA]"
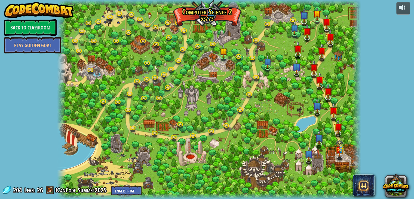
select select "en-[GEOGRAPHIC_DATA]"
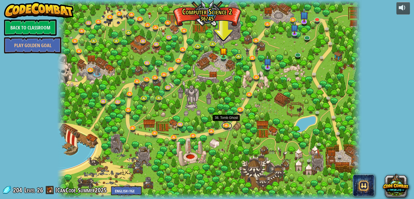
click at [224, 124] on link at bounding box center [226, 125] width 11 height 8
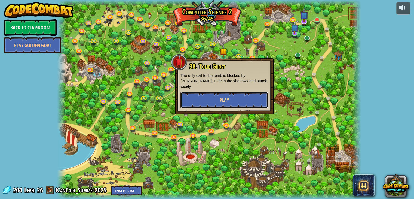
click at [214, 95] on button "Play" at bounding box center [225, 100] width 88 height 16
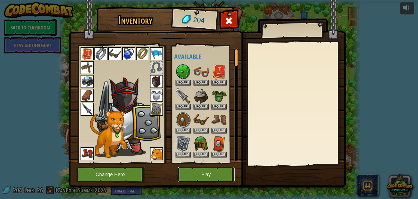
click at [209, 169] on button "Play" at bounding box center [206, 174] width 57 height 15
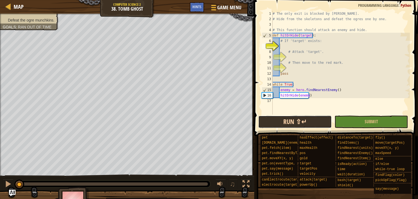
click at [295, 116] on button "Run ⇧↵" at bounding box center [296, 121] width 74 height 13
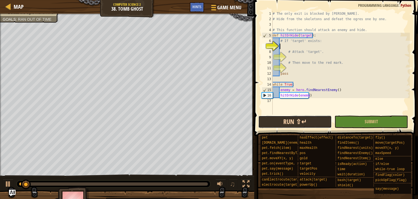
click at [294, 120] on button "Run ⇧↵" at bounding box center [296, 121] width 74 height 13
click at [293, 120] on button "Running" at bounding box center [296, 121] width 74 height 13
